Goal: Find specific page/section: Find specific page/section

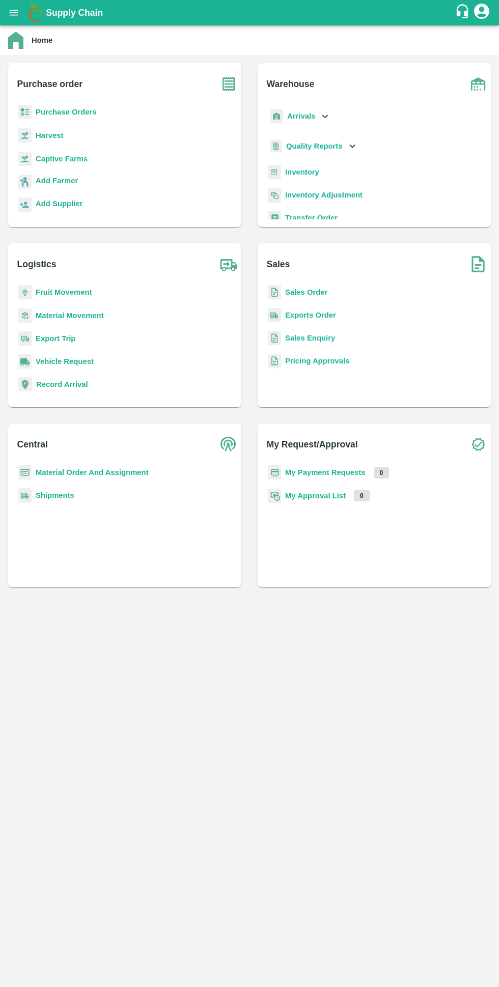
click at [67, 112] on b "Purchase Orders" at bounding box center [66, 112] width 61 height 8
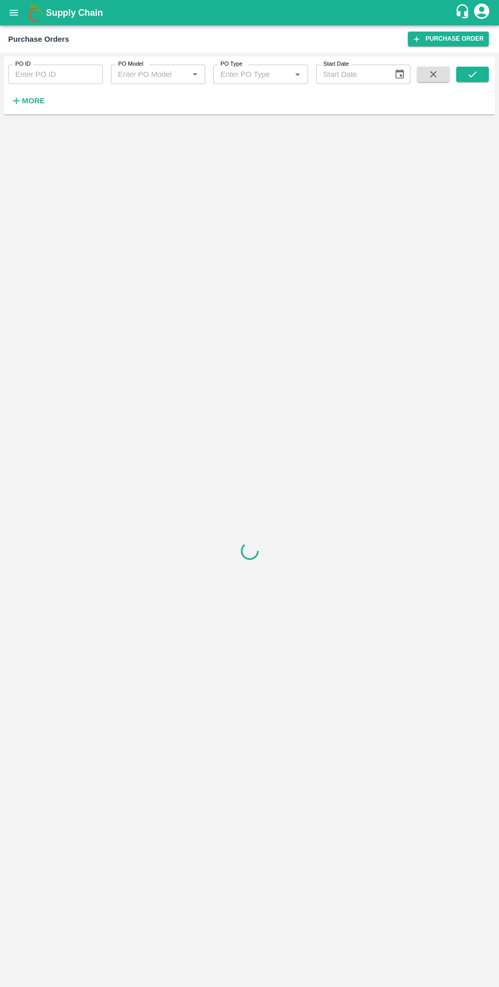
click at [34, 97] on strong "More" at bounding box center [33, 101] width 23 height 8
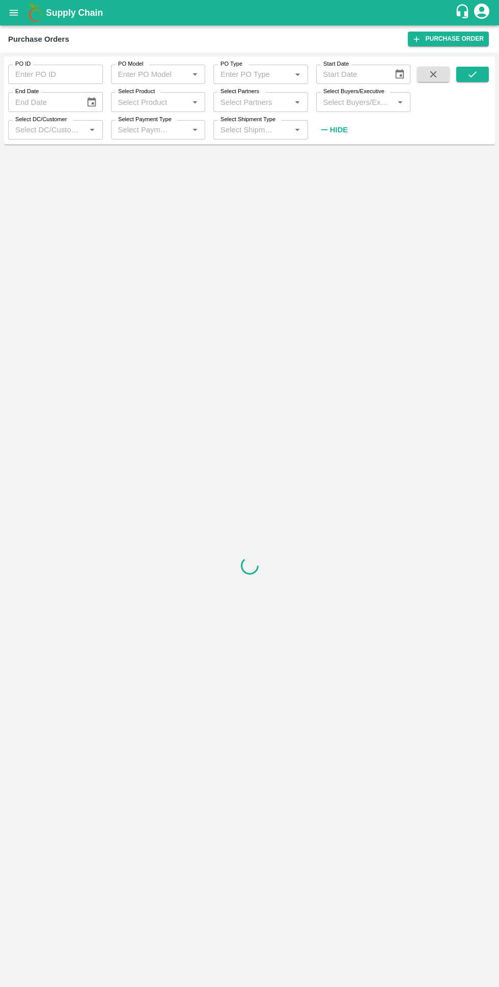
click at [345, 103] on input "Select Buyers/Executive" at bounding box center [355, 101] width 72 height 13
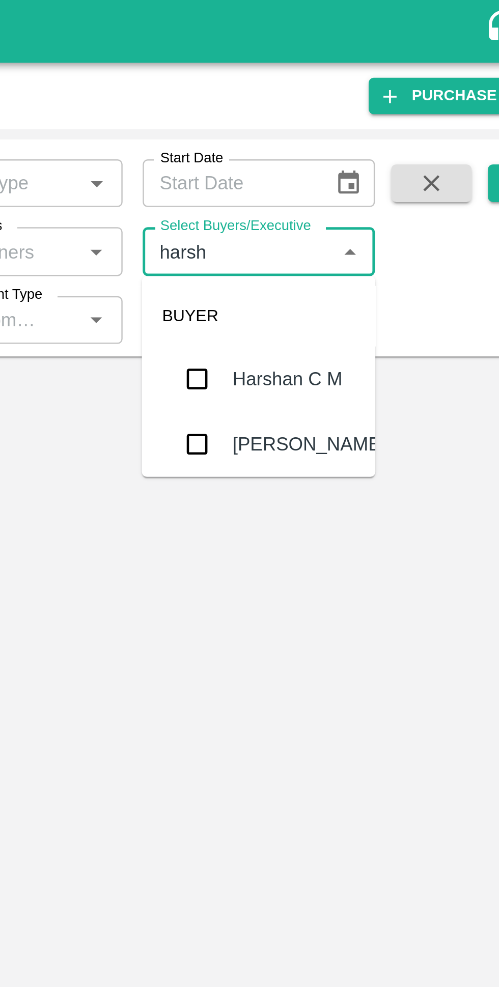
type input "harshv"
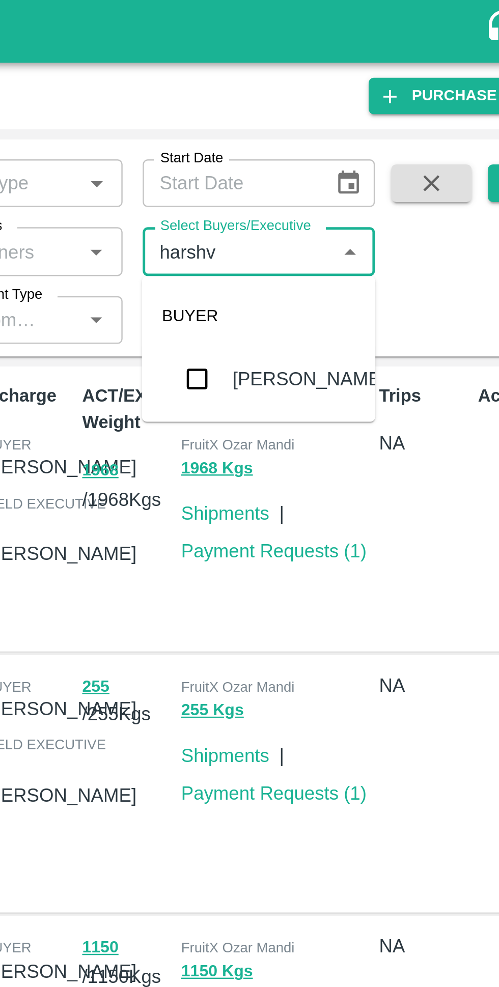
click at [342, 158] on input "checkbox" at bounding box center [338, 154] width 20 height 20
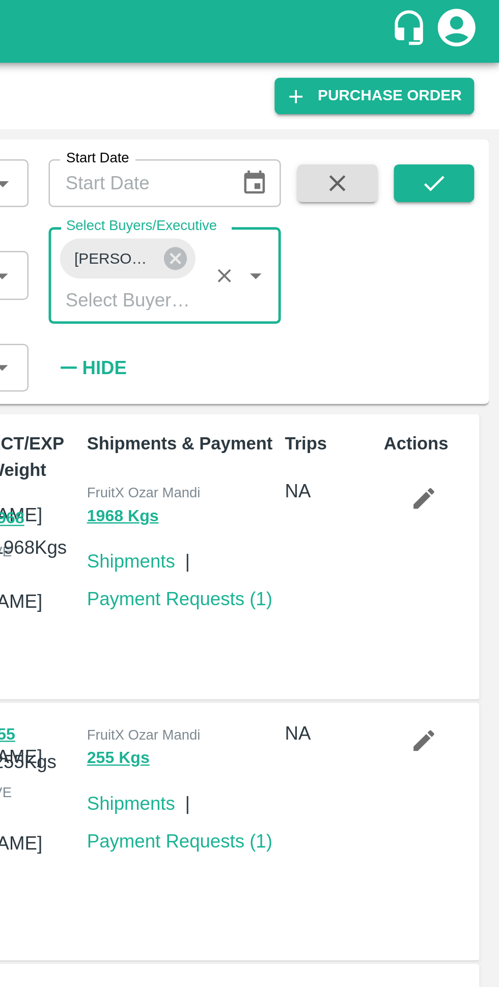
click at [467, 77] on icon "submit" at bounding box center [472, 74] width 11 height 11
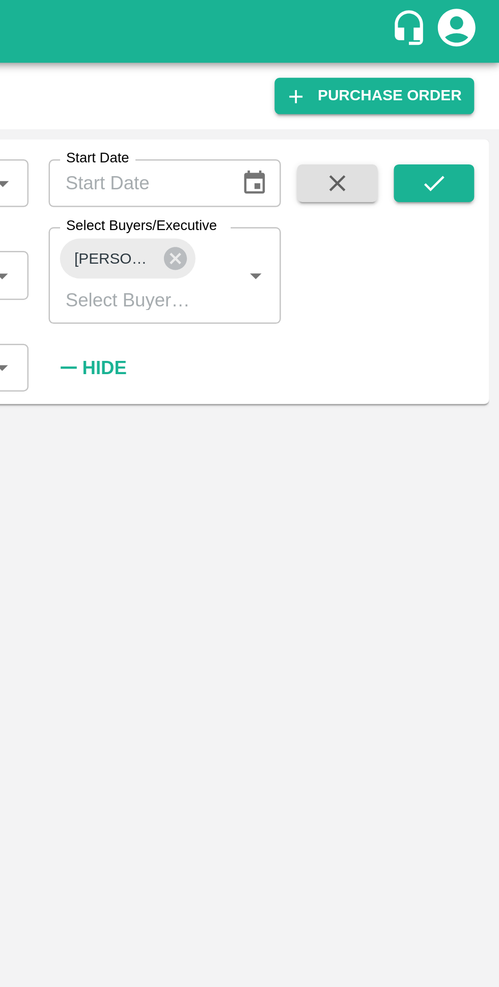
click at [471, 74] on icon "submit" at bounding box center [472, 74] width 11 height 11
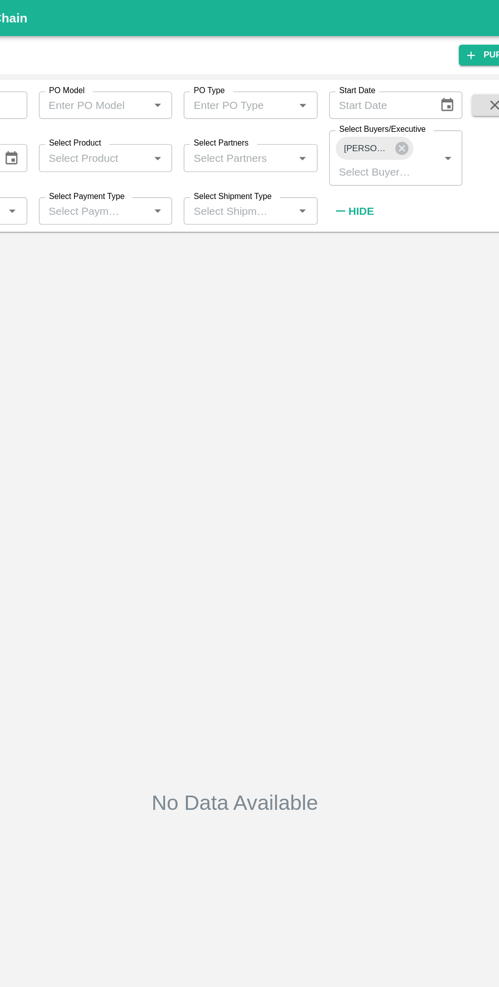
click at [372, 107] on icon at bounding box center [367, 104] width 11 height 11
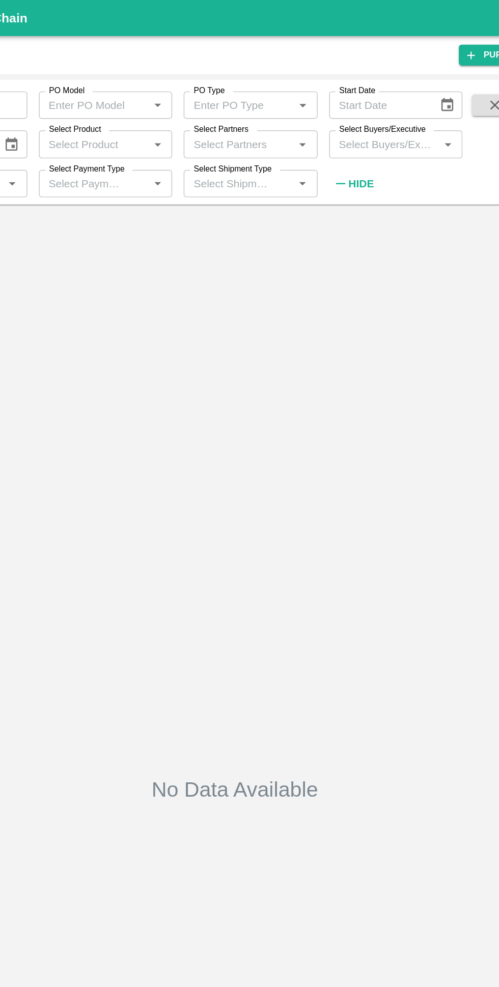
click at [355, 102] on input "Select Buyers/Executive" at bounding box center [355, 101] width 72 height 13
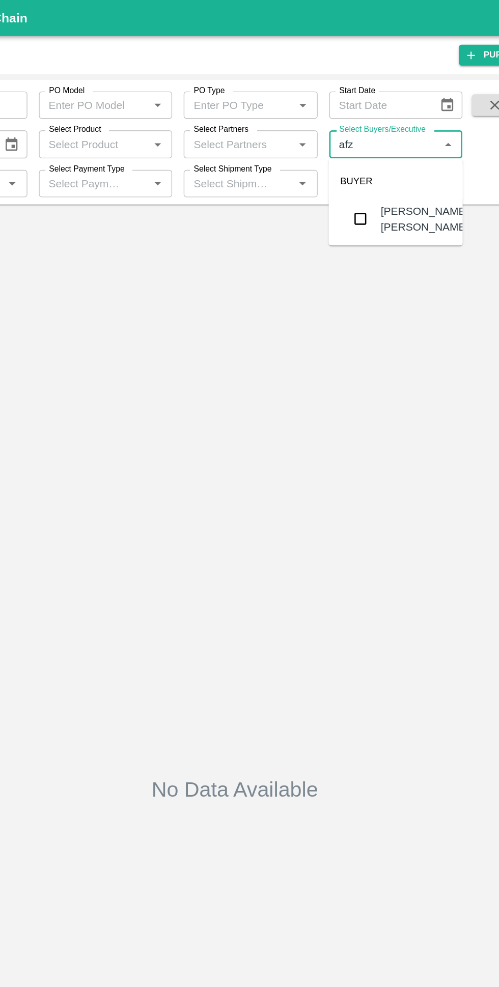
type input "afza"
click at [341, 162] on input "checkbox" at bounding box center [338, 155] width 20 height 20
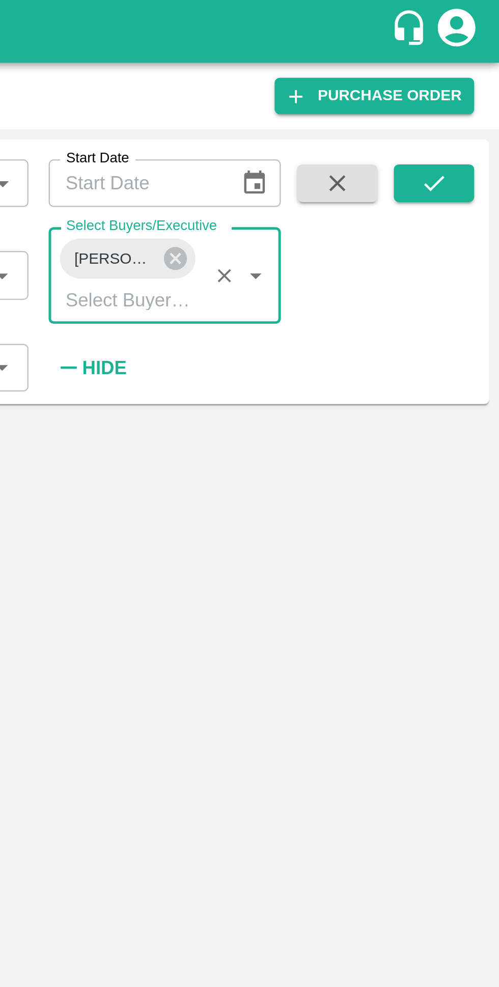
click at [481, 76] on button "submit" at bounding box center [472, 74] width 33 height 15
